Goal: Find specific page/section: Find specific page/section

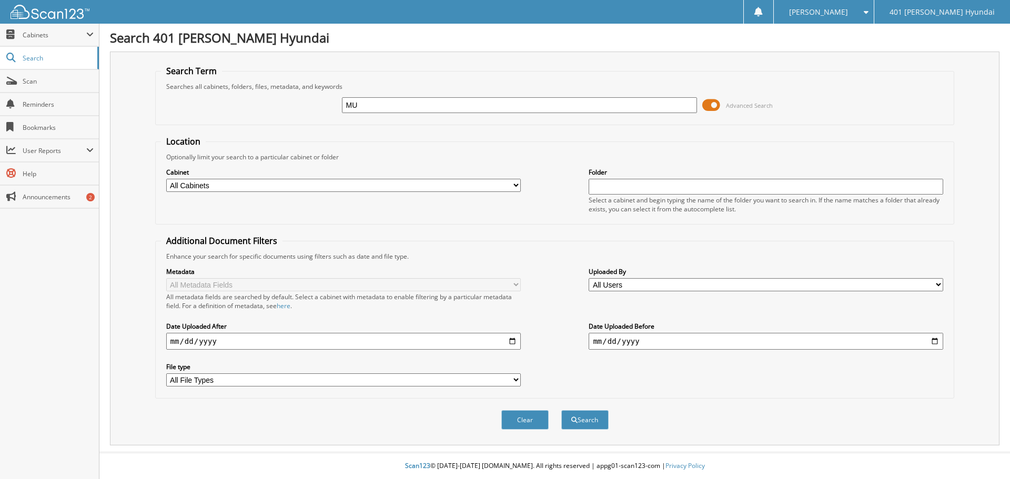
paste input "170779"
paste input "text"
type input "170779"
click at [561, 410] on button "Search" at bounding box center [584, 419] width 47 height 19
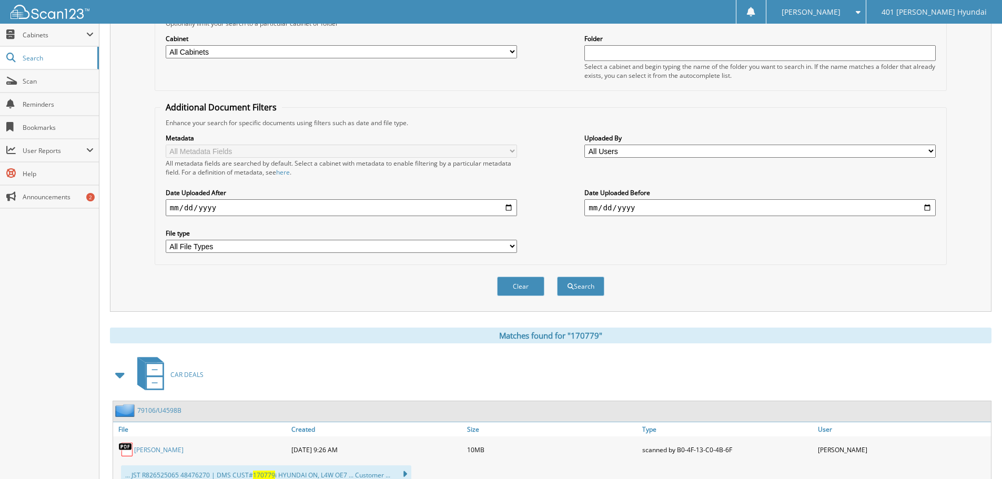
scroll to position [173, 0]
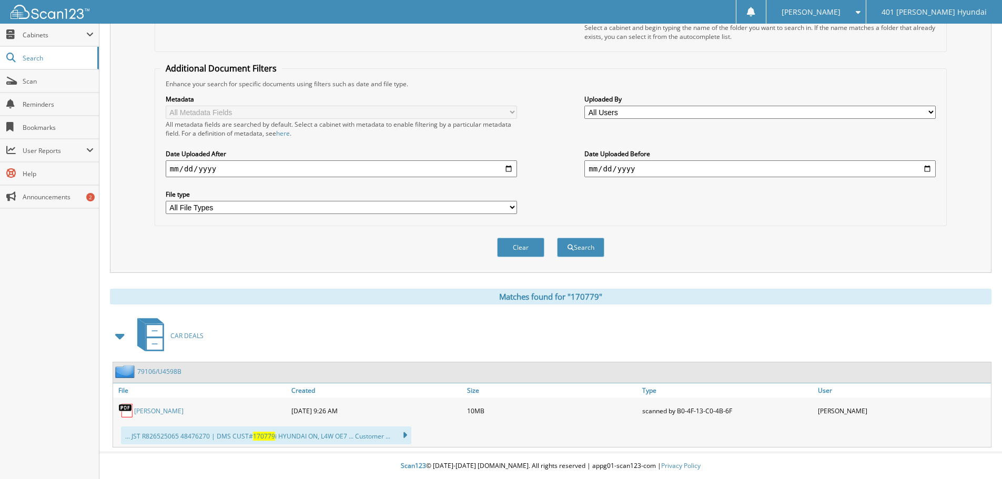
click at [154, 410] on link "Mubashir Ahmad" at bounding box center [158, 411] width 49 height 9
drag, startPoint x: 786, startPoint y: 73, endPoint x: 772, endPoint y: 76, distance: 15.1
click at [786, 73] on fieldset "Additional Document Filters Enhance your search for specific documents using fi…" at bounding box center [551, 145] width 792 height 164
